Goal: Task Accomplishment & Management: Use online tool/utility

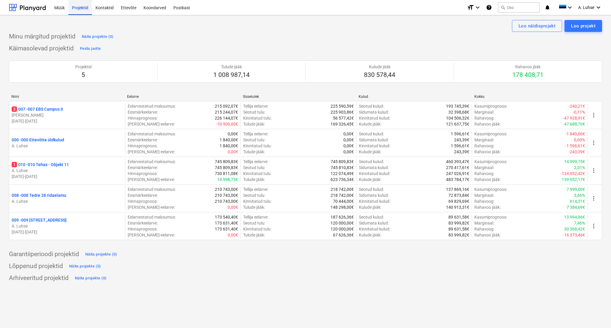
click at [82, 10] on div "Projektid" at bounding box center [80, 7] width 24 height 15
click at [154, 6] on div "Koondarved" at bounding box center [155, 7] width 30 height 15
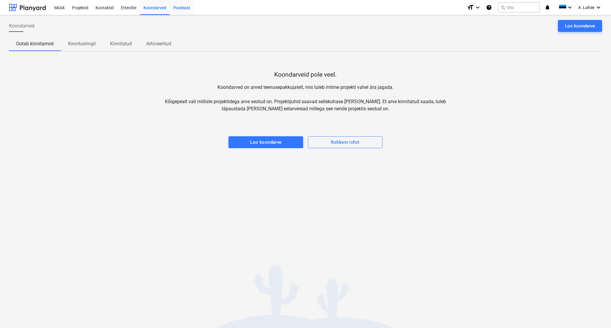
click at [187, 6] on div "Postkast" at bounding box center [182, 7] width 24 height 15
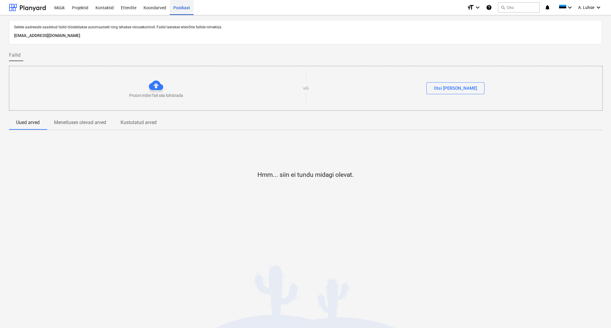
click at [187, 6] on div "Postkast" at bounding box center [182, 7] width 24 height 15
click at [76, 6] on div "Projektid" at bounding box center [80, 7] width 24 height 15
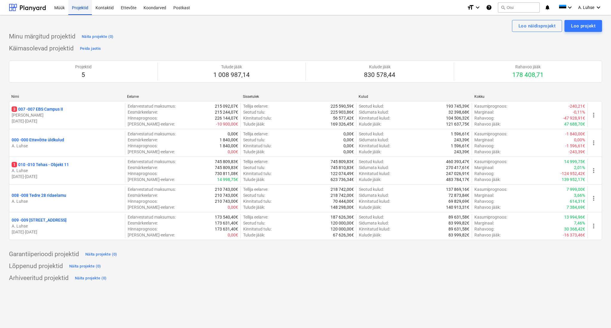
click at [76, 6] on div "Projektid" at bounding box center [80, 7] width 24 height 15
click at [176, 7] on div "Postkast" at bounding box center [182, 7] width 24 height 15
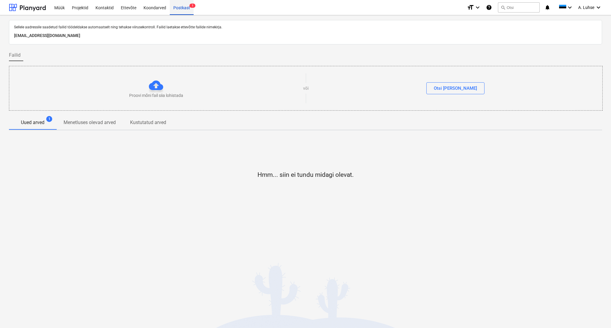
click at [183, 11] on div "Postkast 1" at bounding box center [182, 7] width 24 height 15
click at [142, 8] on div "Koondarved" at bounding box center [155, 7] width 30 height 15
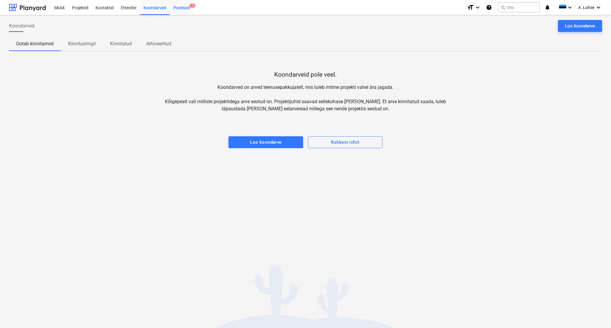
click at [170, 8] on div "Postkast 1" at bounding box center [182, 7] width 24 height 15
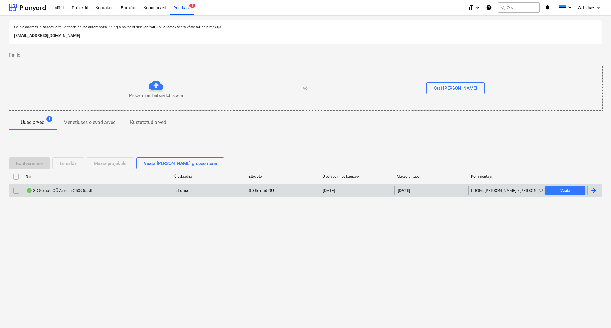
click at [44, 193] on div "3D Seinad OÜ Arve nr 25095.pdf" at bounding box center [59, 190] width 66 height 5
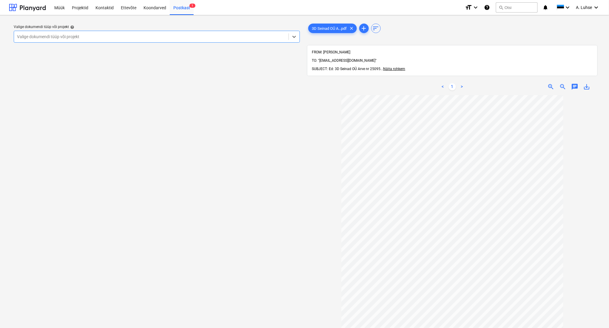
click at [141, 35] on div at bounding box center [151, 37] width 269 height 6
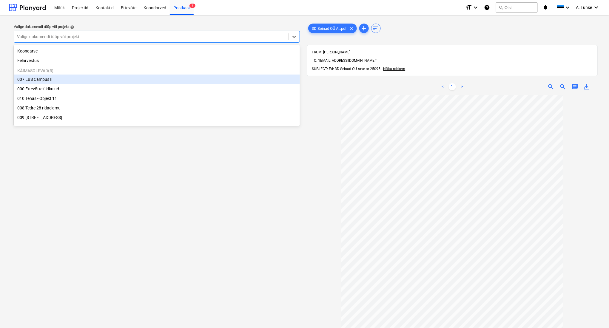
click at [135, 79] on div "007 EBS Campus II" at bounding box center [157, 80] width 286 height 10
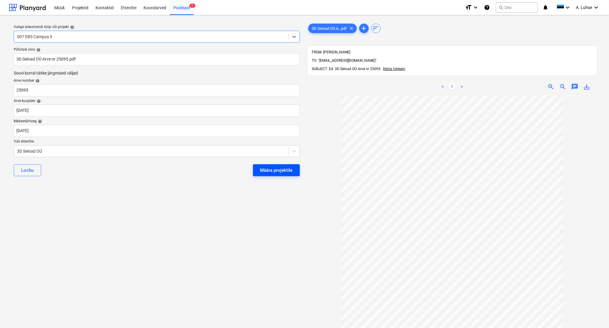
click at [267, 174] on div "Määra projektile" at bounding box center [276, 171] width 33 height 8
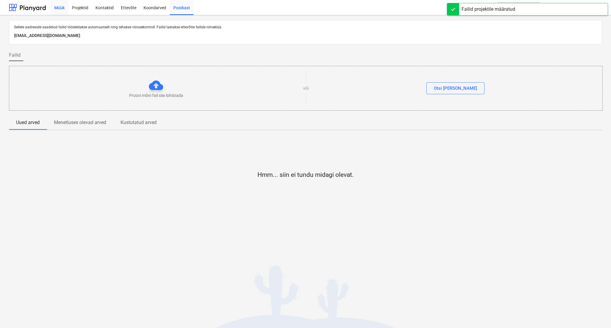
click at [61, 7] on div "Müük" at bounding box center [60, 7] width 18 height 15
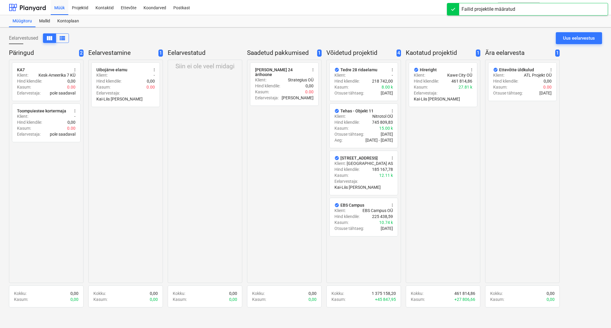
click at [159, 31] on div "Eelarvestused view_column view_list Uus eelarvestus Päringud 2 radio_button_unc…" at bounding box center [305, 177] width 611 height 301
